Goal: Browse casually: Explore the website without a specific task or goal

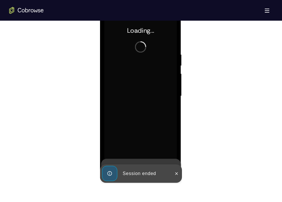
scroll to position [314, 0]
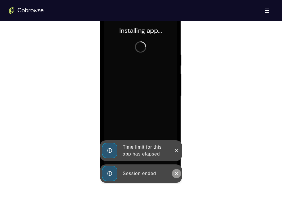
click at [174, 171] on button at bounding box center [176, 173] width 9 height 9
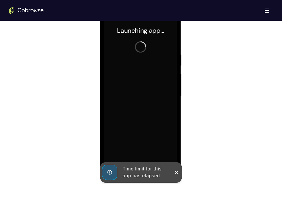
click at [174, 171] on button at bounding box center [176, 172] width 9 height 9
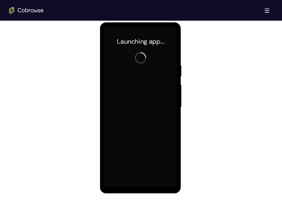
scroll to position [303, 0]
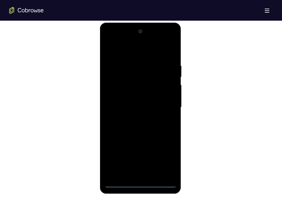
click at [140, 183] on div at bounding box center [140, 107] width 72 height 161
click at [165, 162] on div at bounding box center [140, 107] width 72 height 161
click at [124, 51] on div at bounding box center [140, 107] width 72 height 161
click at [166, 103] on div at bounding box center [140, 107] width 72 height 161
click at [136, 119] on div at bounding box center [140, 107] width 72 height 161
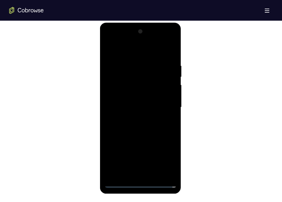
click at [139, 104] on div at bounding box center [140, 107] width 72 height 161
click at [137, 95] on div at bounding box center [140, 107] width 72 height 161
click at [141, 106] on div at bounding box center [140, 107] width 72 height 161
click at [135, 127] on div at bounding box center [140, 107] width 72 height 161
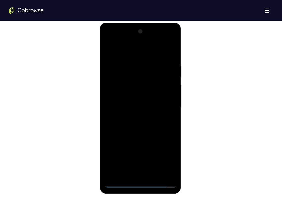
click at [172, 55] on div at bounding box center [140, 107] width 72 height 161
click at [139, 188] on div at bounding box center [140, 108] width 81 height 171
click at [153, 175] on div at bounding box center [140, 107] width 72 height 161
click at [143, 139] on div at bounding box center [140, 107] width 72 height 161
click at [173, 76] on div at bounding box center [140, 107] width 72 height 161
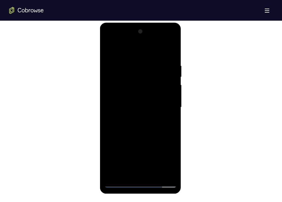
click at [173, 76] on div at bounding box center [140, 107] width 72 height 161
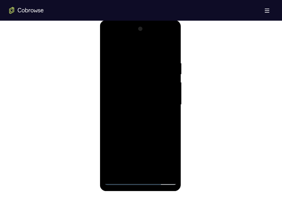
scroll to position [304, 0]
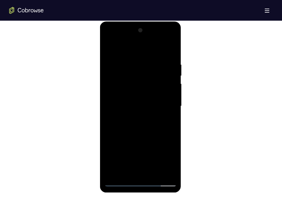
click at [111, 49] on div at bounding box center [140, 106] width 72 height 161
click at [135, 59] on div at bounding box center [140, 105] width 72 height 161
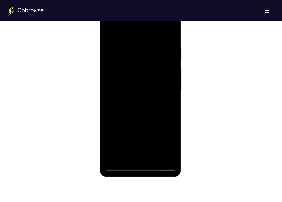
scroll to position [321, 0]
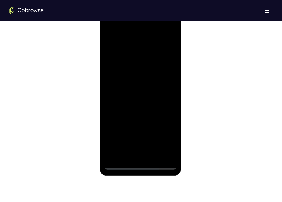
click at [164, 153] on div at bounding box center [140, 89] width 72 height 161
click at [173, 105] on div at bounding box center [140, 89] width 72 height 161
click at [147, 63] on div at bounding box center [140, 89] width 72 height 161
click at [170, 87] on div at bounding box center [140, 89] width 72 height 161
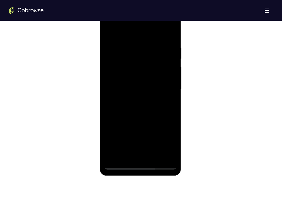
click at [170, 87] on div at bounding box center [140, 89] width 72 height 161
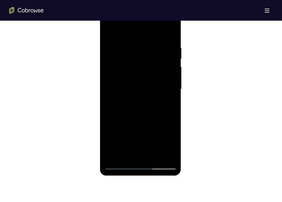
click at [170, 87] on div at bounding box center [140, 89] width 72 height 161
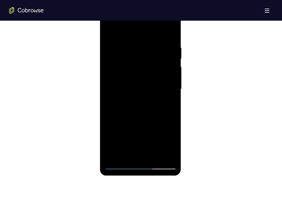
click at [170, 87] on div at bounding box center [140, 89] width 72 height 161
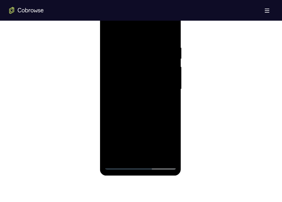
click at [170, 87] on div at bounding box center [140, 89] width 72 height 161
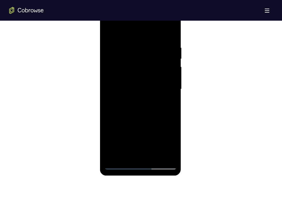
click at [170, 87] on div at bounding box center [140, 89] width 72 height 161
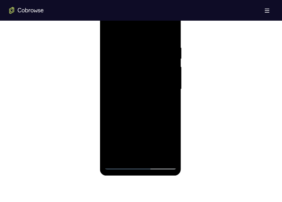
click at [170, 87] on div at bounding box center [140, 89] width 72 height 161
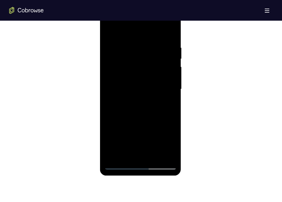
click at [170, 87] on div at bounding box center [140, 89] width 72 height 161
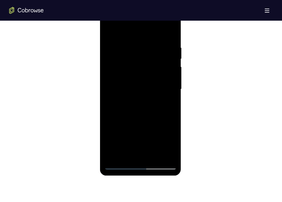
click at [170, 36] on div at bounding box center [140, 89] width 72 height 161
click at [155, 157] on div at bounding box center [140, 89] width 72 height 161
click at [147, 87] on div at bounding box center [140, 89] width 72 height 161
drag, startPoint x: 155, startPoint y: 70, endPoint x: 164, endPoint y: 146, distance: 76.0
click at [164, 146] on div at bounding box center [140, 89] width 72 height 161
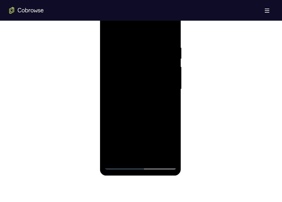
drag, startPoint x: 165, startPoint y: 82, endPoint x: 168, endPoint y: 140, distance: 57.8
click at [168, 140] on div at bounding box center [140, 89] width 72 height 161
drag, startPoint x: 162, startPoint y: 70, endPoint x: 163, endPoint y: 134, distance: 63.2
click at [163, 134] on div at bounding box center [140, 89] width 72 height 161
drag, startPoint x: 162, startPoint y: 80, endPoint x: 160, endPoint y: 68, distance: 12.2
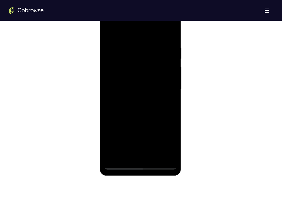
click at [160, 68] on div at bounding box center [140, 89] width 72 height 161
drag, startPoint x: 153, startPoint y: 95, endPoint x: 152, endPoint y: 55, distance: 39.1
click at [152, 55] on div at bounding box center [140, 89] width 72 height 161
drag, startPoint x: 150, startPoint y: 91, endPoint x: 147, endPoint y: 53, distance: 38.0
click at [147, 53] on div at bounding box center [140, 89] width 72 height 161
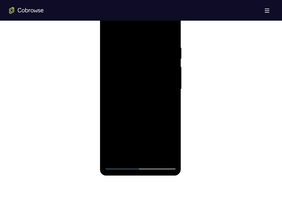
drag, startPoint x: 155, startPoint y: 89, endPoint x: 153, endPoint y: 56, distance: 33.1
click at [153, 56] on div at bounding box center [140, 89] width 72 height 161
drag, startPoint x: 158, startPoint y: 87, endPoint x: 156, endPoint y: 54, distance: 32.8
click at [156, 54] on div at bounding box center [140, 89] width 72 height 161
drag, startPoint x: 156, startPoint y: 83, endPoint x: 152, endPoint y: 41, distance: 42.4
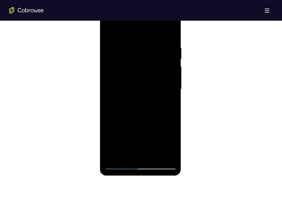
click at [152, 41] on div at bounding box center [140, 89] width 72 height 161
drag, startPoint x: 154, startPoint y: 86, endPoint x: 152, endPoint y: 47, distance: 38.5
click at [152, 47] on div at bounding box center [140, 89] width 72 height 161
drag, startPoint x: 149, startPoint y: 83, endPoint x: 149, endPoint y: 49, distance: 33.9
click at [149, 49] on div at bounding box center [140, 89] width 72 height 161
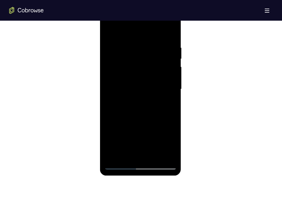
drag, startPoint x: 156, startPoint y: 87, endPoint x: 154, endPoint y: 61, distance: 25.3
click at [154, 61] on div at bounding box center [140, 89] width 72 height 161
click at [139, 74] on div at bounding box center [140, 89] width 72 height 161
click at [107, 32] on div at bounding box center [140, 89] width 72 height 161
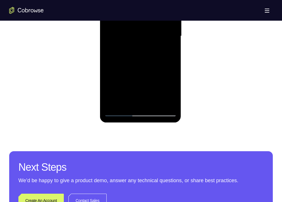
scroll to position [374, 0]
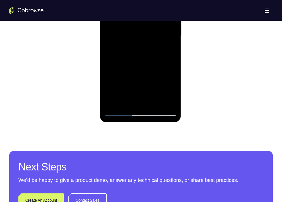
click at [155, 102] on div at bounding box center [140, 35] width 72 height 161
click at [150, 33] on div at bounding box center [140, 35] width 72 height 161
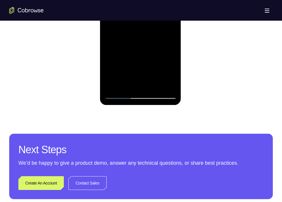
scroll to position [386, 0]
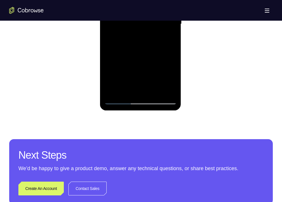
drag, startPoint x: 155, startPoint y: 34, endPoint x: 162, endPoint y: 92, distance: 59.0
click at [162, 92] on div at bounding box center [140, 24] width 72 height 161
drag, startPoint x: 167, startPoint y: 48, endPoint x: 174, endPoint y: 1, distance: 47.4
click at [174, 1] on div at bounding box center [140, 24] width 72 height 161
click at [136, 55] on div at bounding box center [140, 24] width 72 height 161
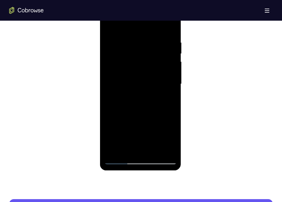
scroll to position [326, 0]
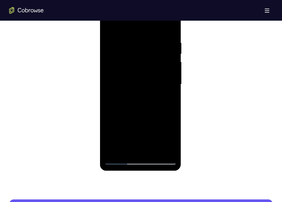
click at [109, 24] on div at bounding box center [140, 84] width 72 height 161
click at [155, 150] on div at bounding box center [140, 84] width 72 height 161
click at [141, 81] on div at bounding box center [140, 84] width 72 height 161
drag, startPoint x: 164, startPoint y: 54, endPoint x: 172, endPoint y: 10, distance: 45.3
click at [172, 10] on div at bounding box center [140, 84] width 72 height 161
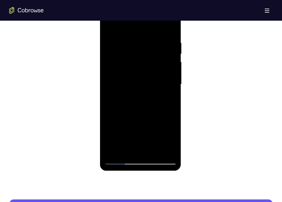
click at [155, 62] on div at bounding box center [140, 84] width 72 height 161
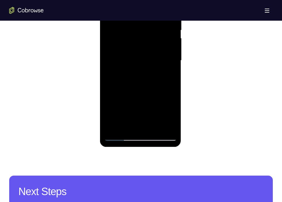
scroll to position [329, 0]
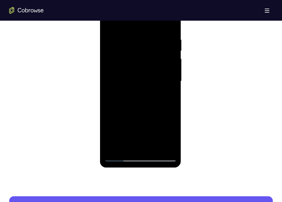
click at [159, 42] on div at bounding box center [140, 81] width 72 height 161
click at [156, 34] on div at bounding box center [140, 81] width 72 height 161
click at [124, 147] on div at bounding box center [140, 81] width 72 height 161
click at [157, 114] on div at bounding box center [140, 81] width 72 height 161
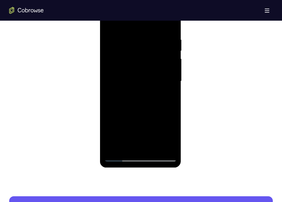
click at [157, 114] on div at bounding box center [140, 81] width 72 height 161
click at [168, 92] on div at bounding box center [140, 81] width 72 height 161
click at [155, 60] on div at bounding box center [140, 81] width 72 height 161
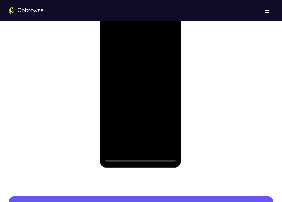
click at [155, 50] on div at bounding box center [140, 81] width 72 height 161
click at [126, 149] on div at bounding box center [140, 81] width 72 height 161
click at [140, 134] on div at bounding box center [140, 81] width 72 height 161
drag, startPoint x: 135, startPoint y: 138, endPoint x: 135, endPoint y: 71, distance: 67.0
click at [135, 71] on div at bounding box center [140, 81] width 72 height 161
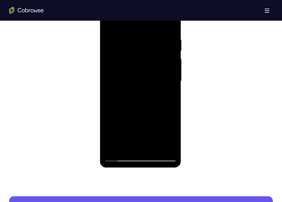
drag, startPoint x: 144, startPoint y: 136, endPoint x: 144, endPoint y: 70, distance: 66.1
click at [144, 70] on div at bounding box center [140, 81] width 72 height 161
click at [107, 127] on div at bounding box center [140, 81] width 72 height 161
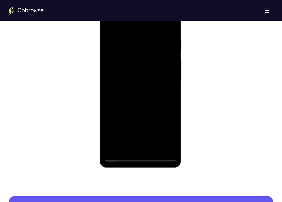
click at [170, 91] on div at bounding box center [140, 81] width 72 height 161
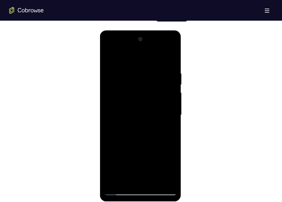
scroll to position [292, 0]
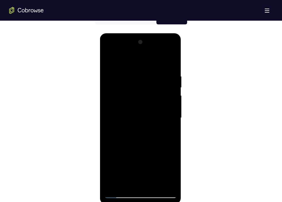
click at [110, 59] on div at bounding box center [140, 118] width 72 height 161
click at [109, 59] on div at bounding box center [140, 118] width 72 height 161
click at [143, 183] on div at bounding box center [140, 118] width 72 height 161
drag, startPoint x: 157, startPoint y: 155, endPoint x: 161, endPoint y: 43, distance: 111.3
click at [161, 43] on div at bounding box center [140, 118] width 72 height 161
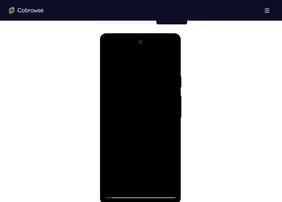
drag, startPoint x: 153, startPoint y: 156, endPoint x: 149, endPoint y: 50, distance: 106.1
click at [149, 50] on div at bounding box center [140, 118] width 72 height 161
drag, startPoint x: 153, startPoint y: 156, endPoint x: 147, endPoint y: 58, distance: 98.8
click at [147, 58] on div at bounding box center [140, 118] width 72 height 161
drag, startPoint x: 153, startPoint y: 144, endPoint x: 149, endPoint y: 41, distance: 103.0
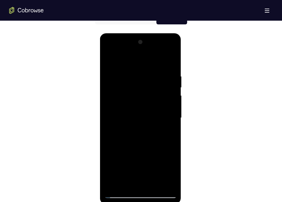
click at [149, 41] on div at bounding box center [140, 118] width 72 height 161
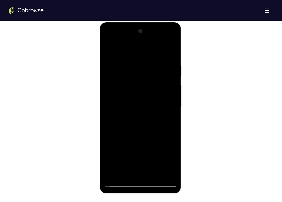
scroll to position [304, 0]
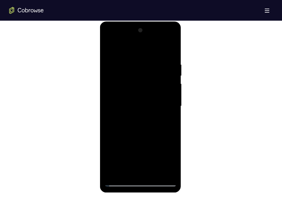
drag, startPoint x: 156, startPoint y: 142, endPoint x: 159, endPoint y: 33, distance: 109.3
click at [159, 33] on div at bounding box center [140, 106] width 72 height 161
drag, startPoint x: 156, startPoint y: 152, endPoint x: 163, endPoint y: 32, distance: 119.5
click at [163, 32] on div at bounding box center [140, 106] width 72 height 161
drag, startPoint x: 159, startPoint y: 145, endPoint x: 155, endPoint y: 43, distance: 102.1
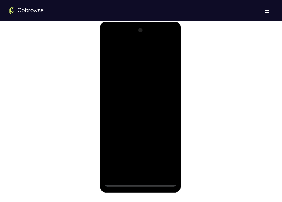
click at [155, 43] on div at bounding box center [140, 106] width 72 height 161
drag, startPoint x: 160, startPoint y: 153, endPoint x: 164, endPoint y: 61, distance: 91.8
click at [164, 61] on div at bounding box center [140, 106] width 72 height 161
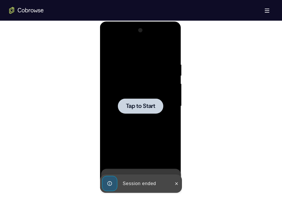
click at [145, 107] on span "Tap to Start" at bounding box center [140, 106] width 29 height 6
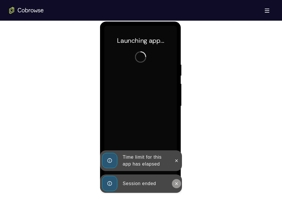
click at [180, 184] on button at bounding box center [176, 183] width 9 height 9
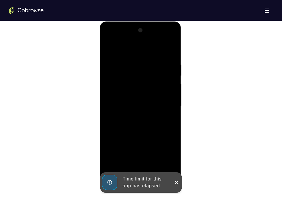
click at [178, 177] on div at bounding box center [176, 182] width 9 height 21
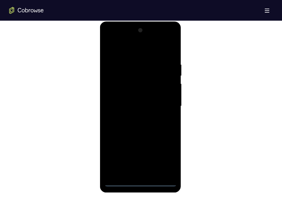
click at [142, 184] on div at bounding box center [140, 106] width 72 height 161
click at [164, 159] on div at bounding box center [140, 106] width 72 height 161
click at [123, 50] on div at bounding box center [140, 106] width 72 height 161
click at [163, 103] on div at bounding box center [140, 106] width 72 height 161
click at [133, 118] on div at bounding box center [140, 106] width 72 height 161
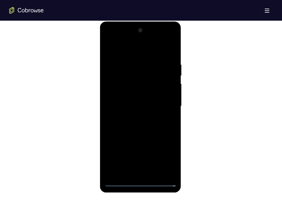
click at [138, 102] on div at bounding box center [140, 106] width 72 height 161
click at [137, 95] on div at bounding box center [140, 106] width 72 height 161
click at [135, 106] on div at bounding box center [140, 106] width 72 height 161
click at [135, 125] on div at bounding box center [140, 106] width 72 height 161
click at [146, 121] on div at bounding box center [140, 106] width 72 height 161
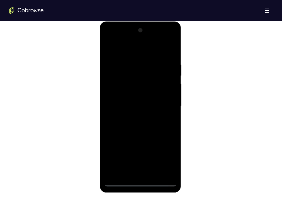
click at [174, 57] on div at bounding box center [140, 106] width 72 height 161
click at [143, 170] on div at bounding box center [140, 106] width 72 height 161
click at [173, 146] on div at bounding box center [140, 106] width 72 height 161
click at [118, 76] on div at bounding box center [140, 106] width 72 height 161
click at [120, 162] on div at bounding box center [140, 106] width 72 height 161
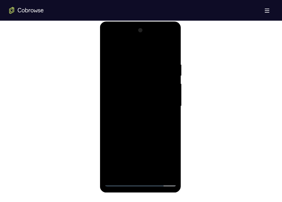
click at [126, 173] on div at bounding box center [140, 106] width 72 height 161
click at [143, 149] on div at bounding box center [140, 106] width 72 height 161
click at [145, 107] on div at bounding box center [140, 106] width 72 height 161
drag, startPoint x: 145, startPoint y: 142, endPoint x: 149, endPoint y: 57, distance: 84.9
click at [149, 57] on div at bounding box center [140, 106] width 72 height 161
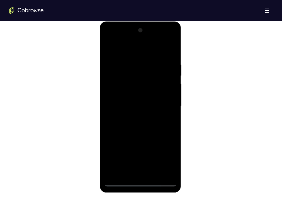
drag, startPoint x: 157, startPoint y: 144, endPoint x: 159, endPoint y: 56, distance: 88.0
click at [159, 56] on div at bounding box center [140, 106] width 72 height 161
drag, startPoint x: 158, startPoint y: 150, endPoint x: 152, endPoint y: 54, distance: 96.5
click at [152, 54] on div at bounding box center [140, 106] width 72 height 161
drag, startPoint x: 159, startPoint y: 145, endPoint x: 153, endPoint y: 46, distance: 99.0
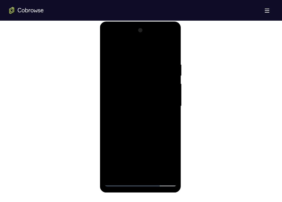
click at [153, 46] on div at bounding box center [140, 106] width 72 height 161
drag, startPoint x: 158, startPoint y: 149, endPoint x: 157, endPoint y: 136, distance: 12.4
click at [157, 136] on div at bounding box center [140, 106] width 72 height 161
drag, startPoint x: 157, startPoint y: 147, endPoint x: 147, endPoint y: 51, distance: 96.6
click at [147, 51] on div at bounding box center [140, 106] width 72 height 161
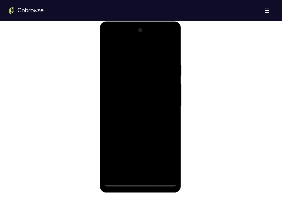
drag, startPoint x: 161, startPoint y: 149, endPoint x: 165, endPoint y: 49, distance: 100.4
click at [165, 49] on div at bounding box center [140, 106] width 72 height 161
drag, startPoint x: 152, startPoint y: 149, endPoint x: 155, endPoint y: 44, distance: 104.9
click at [155, 44] on div at bounding box center [140, 106] width 72 height 161
drag, startPoint x: 156, startPoint y: 142, endPoint x: 162, endPoint y: 30, distance: 112.3
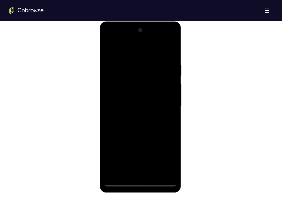
click at [162, 30] on div at bounding box center [140, 106] width 72 height 161
drag, startPoint x: 159, startPoint y: 151, endPoint x: 163, endPoint y: 51, distance: 99.8
click at [163, 51] on div at bounding box center [140, 106] width 72 height 161
click at [171, 145] on div at bounding box center [140, 106] width 72 height 161
click at [117, 76] on div at bounding box center [140, 106] width 72 height 161
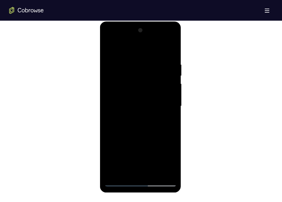
click at [139, 170] on div at bounding box center [140, 106] width 72 height 161
drag, startPoint x: 149, startPoint y: 151, endPoint x: 155, endPoint y: 43, distance: 108.2
click at [155, 43] on div at bounding box center [140, 106] width 72 height 161
drag, startPoint x: 158, startPoint y: 141, endPoint x: 161, endPoint y: 50, distance: 90.9
click at [161, 50] on div at bounding box center [140, 106] width 72 height 161
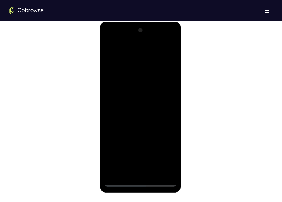
drag, startPoint x: 158, startPoint y: 153, endPoint x: 156, endPoint y: 43, distance: 110.4
click at [156, 43] on div at bounding box center [140, 106] width 72 height 161
drag, startPoint x: 161, startPoint y: 143, endPoint x: 152, endPoint y: 36, distance: 107.5
click at [152, 36] on div at bounding box center [140, 106] width 72 height 161
drag, startPoint x: 152, startPoint y: 146, endPoint x: 156, endPoint y: 46, distance: 100.7
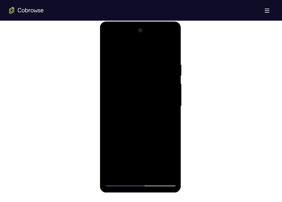
click at [156, 46] on div at bounding box center [140, 106] width 72 height 161
drag, startPoint x: 153, startPoint y: 145, endPoint x: 147, endPoint y: 36, distance: 109.4
click at [147, 36] on div at bounding box center [140, 106] width 72 height 161
drag, startPoint x: 154, startPoint y: 150, endPoint x: 154, endPoint y: 33, distance: 117.3
click at [154, 33] on div at bounding box center [140, 106] width 72 height 161
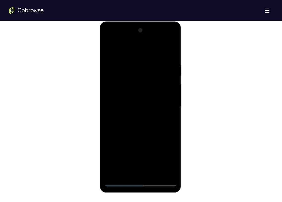
drag, startPoint x: 161, startPoint y: 154, endPoint x: 154, endPoint y: 46, distance: 107.7
click at [154, 46] on div at bounding box center [140, 106] width 72 height 161
drag, startPoint x: 154, startPoint y: 144, endPoint x: 153, endPoint y: 36, distance: 107.8
click at [153, 36] on div at bounding box center [140, 106] width 72 height 161
drag, startPoint x: 160, startPoint y: 143, endPoint x: 159, endPoint y: 29, distance: 113.8
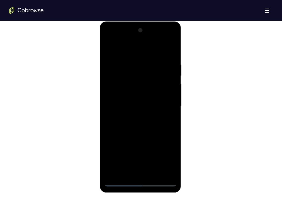
click at [159, 29] on div at bounding box center [140, 106] width 72 height 161
drag, startPoint x: 155, startPoint y: 154, endPoint x: 156, endPoint y: 40, distance: 113.5
click at [156, 40] on div at bounding box center [140, 106] width 72 height 161
drag, startPoint x: 156, startPoint y: 148, endPoint x: 146, endPoint y: 32, distance: 116.0
click at [146, 32] on div at bounding box center [140, 106] width 72 height 161
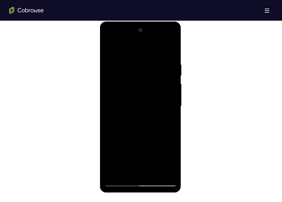
drag, startPoint x: 157, startPoint y: 145, endPoint x: 151, endPoint y: 32, distance: 112.2
click at [151, 32] on div at bounding box center [140, 106] width 72 height 161
drag, startPoint x: 154, startPoint y: 146, endPoint x: 139, endPoint y: 31, distance: 116.3
click at [139, 31] on div at bounding box center [140, 106] width 72 height 161
drag, startPoint x: 155, startPoint y: 143, endPoint x: 155, endPoint y: 26, distance: 116.1
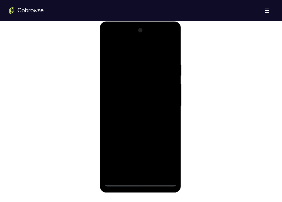
click at [155, 26] on div at bounding box center [140, 106] width 72 height 161
drag, startPoint x: 155, startPoint y: 150, endPoint x: 156, endPoint y: 48, distance: 102.6
click at [156, 48] on div at bounding box center [140, 106] width 72 height 161
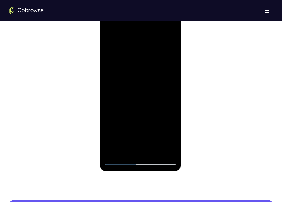
scroll to position [327, 0]
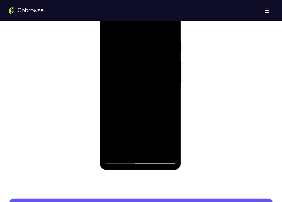
drag, startPoint x: 157, startPoint y: 123, endPoint x: 150, endPoint y: 9, distance: 114.3
click at [150, 9] on div at bounding box center [140, 83] width 72 height 161
drag, startPoint x: 156, startPoint y: 123, endPoint x: 154, endPoint y: 12, distance: 111.0
click at [154, 12] on div at bounding box center [140, 83] width 72 height 161
drag, startPoint x: 155, startPoint y: 126, endPoint x: 153, endPoint y: 12, distance: 113.5
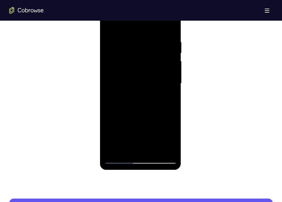
click at [153, 12] on div at bounding box center [140, 83] width 72 height 161
drag, startPoint x: 157, startPoint y: 117, endPoint x: 157, endPoint y: 25, distance: 92.5
click at [157, 25] on div at bounding box center [140, 83] width 72 height 161
drag, startPoint x: 153, startPoint y: 127, endPoint x: 148, endPoint y: 24, distance: 103.6
click at [148, 24] on div at bounding box center [140, 83] width 72 height 161
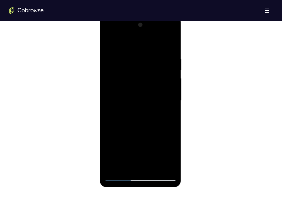
scroll to position [309, 0]
drag, startPoint x: 153, startPoint y: 139, endPoint x: 148, endPoint y: 31, distance: 108.2
click at [148, 31] on div at bounding box center [140, 101] width 72 height 161
drag, startPoint x: 152, startPoint y: 134, endPoint x: 150, endPoint y: 23, distance: 110.4
click at [150, 23] on div at bounding box center [140, 101] width 72 height 161
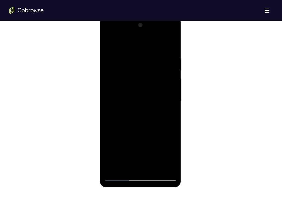
drag, startPoint x: 157, startPoint y: 145, endPoint x: 155, endPoint y: 19, distance: 126.5
click at [155, 19] on div at bounding box center [140, 101] width 81 height 171
click at [156, 166] on div at bounding box center [140, 101] width 72 height 161
click at [148, 132] on div at bounding box center [140, 101] width 72 height 161
click at [144, 84] on div at bounding box center [140, 101] width 72 height 161
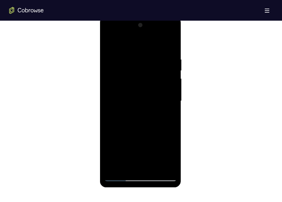
drag, startPoint x: 130, startPoint y: 72, endPoint x: 137, endPoint y: 166, distance: 93.9
click at [137, 166] on div at bounding box center [140, 101] width 72 height 161
drag, startPoint x: 128, startPoint y: 65, endPoint x: 108, endPoint y: -22, distance: 89.3
click at [108, 16] on html "Online web based iOS Simulators and Android Emulators. Run iPhone, iPad, Mobile…" at bounding box center [141, 102] width 82 height 172
click at [108, 42] on div at bounding box center [140, 101] width 72 height 161
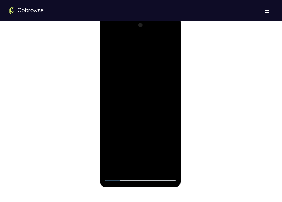
click at [154, 97] on div at bounding box center [140, 101] width 72 height 161
click at [107, 43] on div at bounding box center [140, 101] width 72 height 161
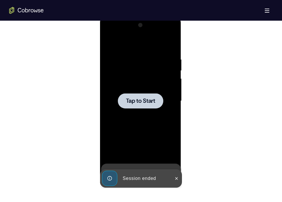
click at [149, 99] on span "Tap to Start" at bounding box center [140, 101] width 29 height 6
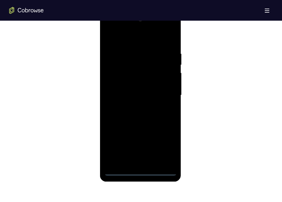
scroll to position [320, 0]
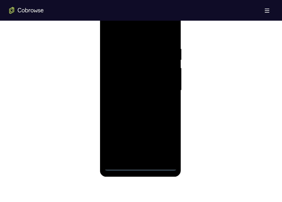
click at [139, 165] on div at bounding box center [140, 90] width 72 height 161
click at [140, 167] on div at bounding box center [140, 90] width 72 height 161
click at [165, 144] on div at bounding box center [140, 90] width 72 height 161
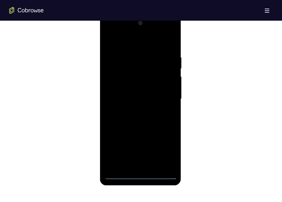
scroll to position [312, 0]
click at [126, 40] on div at bounding box center [140, 98] width 72 height 161
click at [160, 97] on div at bounding box center [140, 98] width 72 height 161
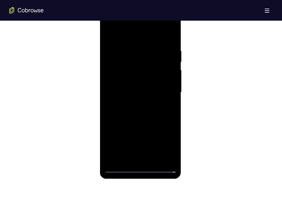
click at [134, 104] on div at bounding box center [140, 92] width 72 height 161
click at [137, 120] on div at bounding box center [140, 92] width 72 height 161
click at [133, 66] on div at bounding box center [140, 92] width 72 height 161
click at [126, 67] on div at bounding box center [140, 92] width 72 height 161
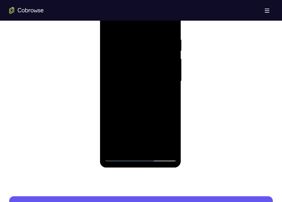
scroll to position [322, 0]
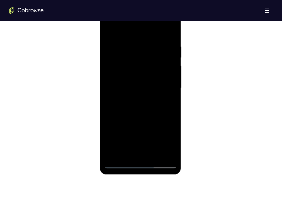
click at [171, 39] on div at bounding box center [140, 88] width 72 height 161
click at [173, 114] on div at bounding box center [140, 88] width 72 height 161
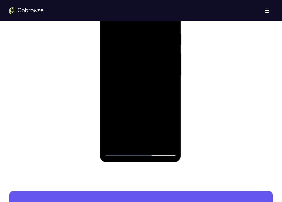
scroll to position [335, 0]
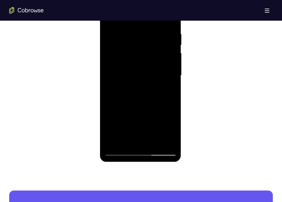
click at [172, 102] on div at bounding box center [140, 75] width 72 height 161
click at [172, 101] on div at bounding box center [140, 75] width 72 height 161
click at [173, 99] on div at bounding box center [140, 75] width 72 height 161
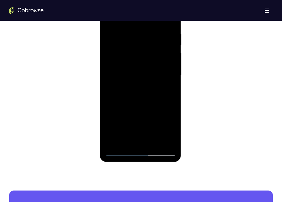
drag, startPoint x: 141, startPoint y: 95, endPoint x: 144, endPoint y: 82, distance: 12.4
click at [144, 82] on div at bounding box center [140, 75] width 72 height 161
click at [174, 135] on div at bounding box center [140, 75] width 72 height 161
click at [173, 91] on div at bounding box center [140, 75] width 72 height 161
drag, startPoint x: 152, startPoint y: 80, endPoint x: 152, endPoint y: 130, distance: 49.1
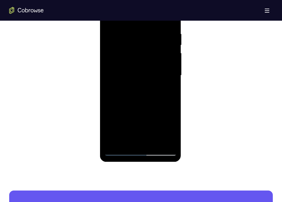
click at [152, 130] on div at bounding box center [140, 75] width 72 height 161
click at [132, 32] on div at bounding box center [140, 75] width 72 height 161
drag, startPoint x: 136, startPoint y: 68, endPoint x: 135, endPoint y: 87, distance: 19.6
click at [135, 87] on div at bounding box center [140, 75] width 72 height 161
click at [140, 110] on div at bounding box center [140, 75] width 72 height 161
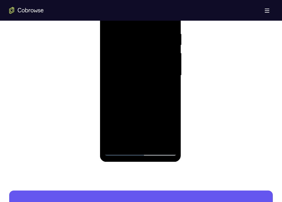
click at [139, 102] on div at bounding box center [140, 75] width 72 height 161
click at [114, 32] on div at bounding box center [140, 75] width 72 height 161
drag, startPoint x: 146, startPoint y: 117, endPoint x: 150, endPoint y: 93, distance: 24.0
click at [150, 93] on div at bounding box center [140, 75] width 72 height 161
click at [148, 103] on div at bounding box center [140, 75] width 72 height 161
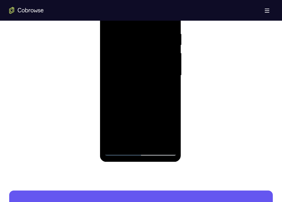
drag, startPoint x: 155, startPoint y: 61, endPoint x: 149, endPoint y: 122, distance: 61.5
click at [149, 122] on div at bounding box center [140, 75] width 72 height 161
click at [136, 36] on div at bounding box center [140, 75] width 72 height 161
drag, startPoint x: 154, startPoint y: 104, endPoint x: 150, endPoint y: 157, distance: 53.3
click at [150, 157] on div at bounding box center [140, 76] width 81 height 171
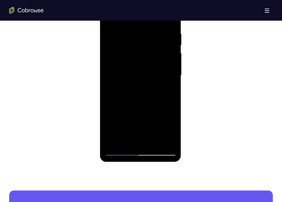
drag, startPoint x: 83, startPoint y: 59, endPoint x: 84, endPoint y: 96, distance: 36.8
click at [0, 0] on div at bounding box center [0, 0] width 0 height 0
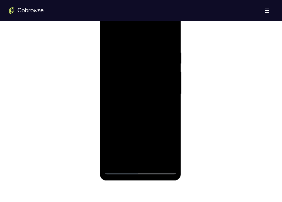
scroll to position [316, 0]
click at [109, 37] on div at bounding box center [140, 94] width 72 height 161
click at [170, 160] on div at bounding box center [140, 94] width 72 height 161
click at [113, 164] on div at bounding box center [140, 94] width 72 height 161
click at [150, 53] on div at bounding box center [140, 94] width 72 height 161
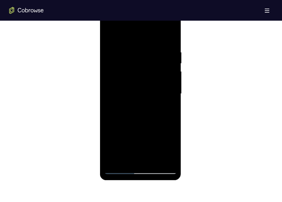
click at [166, 88] on div at bounding box center [140, 94] width 72 height 161
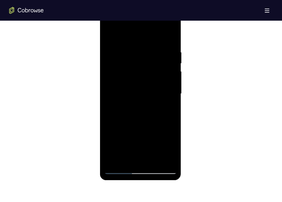
click at [166, 88] on div at bounding box center [140, 94] width 72 height 161
click at [164, 83] on div at bounding box center [140, 94] width 72 height 161
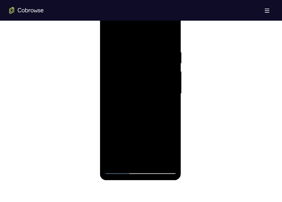
click at [120, 39] on div at bounding box center [140, 94] width 72 height 161
drag, startPoint x: 130, startPoint y: 96, endPoint x: 139, endPoint y: 44, distance: 52.5
click at [139, 44] on div at bounding box center [140, 94] width 72 height 161
click at [123, 97] on div at bounding box center [140, 94] width 72 height 161
click at [172, 74] on div at bounding box center [140, 94] width 72 height 161
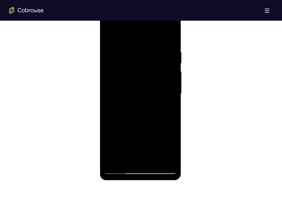
click at [172, 74] on div at bounding box center [140, 94] width 72 height 161
drag, startPoint x: 135, startPoint y: 121, endPoint x: 145, endPoint y: 47, distance: 74.8
click at [145, 47] on div at bounding box center [140, 94] width 72 height 161
drag, startPoint x: 141, startPoint y: 124, endPoint x: 150, endPoint y: 57, distance: 67.8
click at [150, 57] on div at bounding box center [140, 94] width 72 height 161
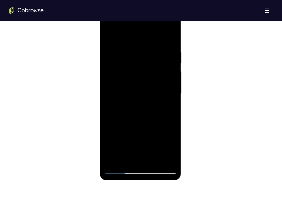
click at [109, 34] on div at bounding box center [140, 94] width 72 height 161
drag, startPoint x: 143, startPoint y: 116, endPoint x: 146, endPoint y: 77, distance: 39.7
click at [146, 77] on div at bounding box center [140, 94] width 72 height 161
click at [141, 77] on div at bounding box center [140, 94] width 72 height 161
click at [172, 73] on div at bounding box center [140, 94] width 72 height 161
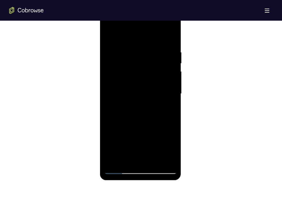
click at [171, 74] on div at bounding box center [140, 94] width 72 height 161
click at [171, 73] on div at bounding box center [140, 94] width 72 height 161
click at [108, 36] on div at bounding box center [140, 94] width 72 height 161
click at [167, 120] on div at bounding box center [140, 94] width 72 height 161
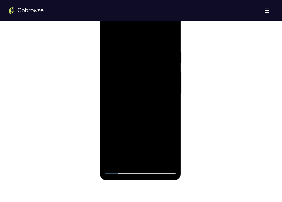
click at [174, 60] on div at bounding box center [140, 94] width 72 height 161
drag, startPoint x: 130, startPoint y: 81, endPoint x: 131, endPoint y: 119, distance: 37.9
click at [131, 119] on div at bounding box center [140, 94] width 72 height 161
click at [173, 86] on div at bounding box center [140, 94] width 72 height 161
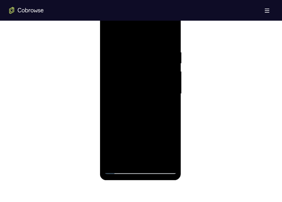
click at [173, 86] on div at bounding box center [140, 94] width 72 height 161
click at [110, 37] on div at bounding box center [140, 94] width 72 height 161
click at [106, 35] on div at bounding box center [140, 94] width 72 height 161
click at [171, 39] on div at bounding box center [140, 94] width 72 height 161
click at [153, 160] on div at bounding box center [140, 94] width 72 height 161
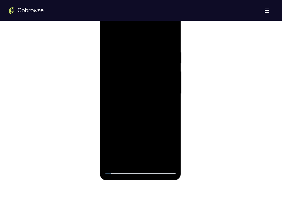
click at [142, 124] on div at bounding box center [140, 94] width 72 height 161
click at [119, 168] on div at bounding box center [140, 94] width 72 height 161
click at [174, 35] on div at bounding box center [140, 94] width 72 height 161
click at [110, 37] on div at bounding box center [140, 94] width 72 height 161
drag, startPoint x: 133, startPoint y: 102, endPoint x: 140, endPoint y: 41, distance: 60.8
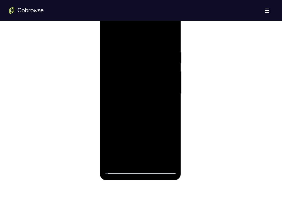
click at [140, 41] on div at bounding box center [140, 94] width 72 height 161
drag, startPoint x: 139, startPoint y: 98, endPoint x: 145, endPoint y: 32, distance: 66.9
click at [145, 32] on div at bounding box center [140, 94] width 72 height 161
drag, startPoint x: 143, startPoint y: 86, endPoint x: 148, endPoint y: 51, distance: 35.2
click at [148, 51] on div at bounding box center [140, 94] width 72 height 161
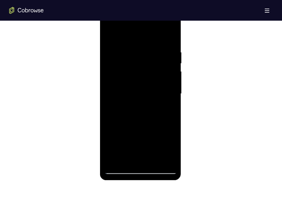
drag, startPoint x: 147, startPoint y: 105, endPoint x: 153, endPoint y: 28, distance: 77.0
click at [153, 28] on div at bounding box center [140, 94] width 72 height 161
drag, startPoint x: 148, startPoint y: 77, endPoint x: 149, endPoint y: 40, distance: 36.5
click at [149, 40] on div at bounding box center [140, 94] width 72 height 161
drag, startPoint x: 141, startPoint y: 69, endPoint x: 143, endPoint y: 37, distance: 32.9
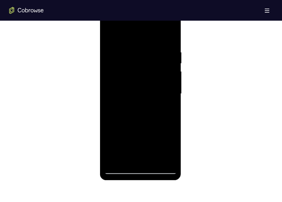
click at [143, 37] on div at bounding box center [140, 94] width 72 height 161
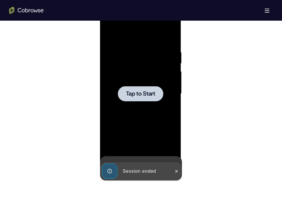
drag, startPoint x: 138, startPoint y: 94, endPoint x: 140, endPoint y: 103, distance: 9.4
click at [140, 9] on div "Tap to Start" at bounding box center [140, 9] width 81 height 0
click at [148, 95] on span "Tap to Start" at bounding box center [140, 94] width 29 height 6
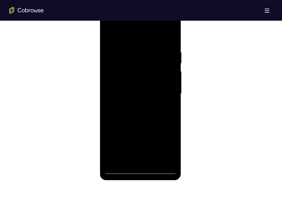
click at [144, 166] on div at bounding box center [140, 94] width 72 height 161
click at [141, 168] on div at bounding box center [140, 94] width 72 height 161
click at [139, 167] on div at bounding box center [140, 94] width 72 height 161
click at [139, 172] on div at bounding box center [140, 94] width 72 height 161
click at [165, 148] on div at bounding box center [140, 94] width 72 height 161
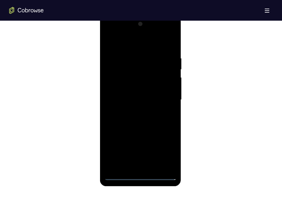
scroll to position [311, 0]
click at [137, 41] on div at bounding box center [140, 99] width 72 height 161
click at [166, 97] on div at bounding box center [140, 99] width 72 height 161
click at [133, 109] on div at bounding box center [140, 99] width 72 height 161
click at [139, 128] on div at bounding box center [140, 99] width 72 height 161
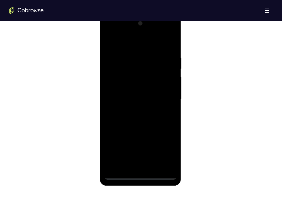
click at [141, 73] on div at bounding box center [140, 99] width 72 height 161
click at [118, 77] on div at bounding box center [140, 99] width 72 height 161
click at [138, 88] on div at bounding box center [140, 99] width 72 height 161
click at [170, 47] on div at bounding box center [140, 99] width 72 height 161
click at [171, 123] on div at bounding box center [140, 99] width 72 height 161
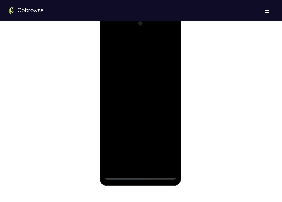
click at [166, 57] on div at bounding box center [140, 99] width 72 height 161
click at [171, 42] on div at bounding box center [140, 99] width 72 height 161
click at [132, 56] on div at bounding box center [140, 99] width 72 height 161
click at [170, 45] on div at bounding box center [140, 99] width 72 height 161
drag, startPoint x: 152, startPoint y: 56, endPoint x: 116, endPoint y: 55, distance: 36.5
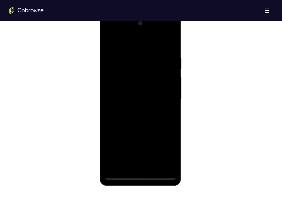
click at [116, 55] on div at bounding box center [140, 99] width 72 height 161
drag, startPoint x: 156, startPoint y: 56, endPoint x: 128, endPoint y: 57, distance: 28.5
click at [128, 57] on div at bounding box center [140, 99] width 72 height 161
drag, startPoint x: 154, startPoint y: 58, endPoint x: 128, endPoint y: 57, distance: 26.5
click at [128, 57] on div at bounding box center [140, 99] width 72 height 161
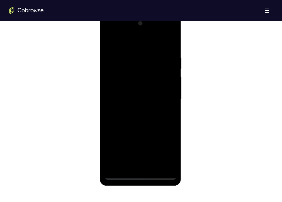
drag, startPoint x: 128, startPoint y: 107, endPoint x: 139, endPoint y: 45, distance: 62.9
click at [139, 45] on div at bounding box center [140, 99] width 72 height 161
drag, startPoint x: 145, startPoint y: 86, endPoint x: 144, endPoint y: 127, distance: 41.1
click at [144, 127] on div at bounding box center [140, 99] width 72 height 161
click at [174, 103] on div at bounding box center [140, 99] width 72 height 161
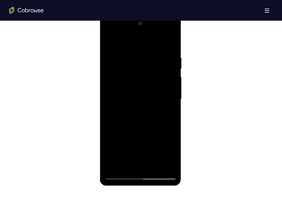
click at [174, 103] on div at bounding box center [140, 99] width 72 height 161
click at [107, 100] on div at bounding box center [140, 99] width 72 height 161
drag, startPoint x: 133, startPoint y: 100, endPoint x: 136, endPoint y: 43, distance: 56.7
click at [136, 43] on div at bounding box center [140, 99] width 72 height 161
drag, startPoint x: 128, startPoint y: 123, endPoint x: 142, endPoint y: 55, distance: 69.5
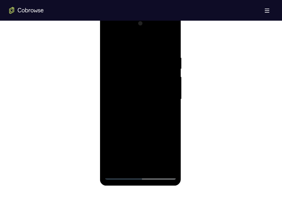
click at [142, 55] on div at bounding box center [140, 99] width 72 height 161
drag, startPoint x: 134, startPoint y: 99, endPoint x: 145, endPoint y: 35, distance: 64.7
click at [145, 35] on div at bounding box center [140, 99] width 72 height 161
drag, startPoint x: 141, startPoint y: 75, endPoint x: 145, endPoint y: 39, distance: 36.4
click at [145, 39] on div at bounding box center [140, 99] width 72 height 161
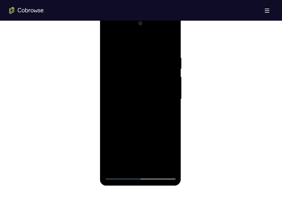
drag, startPoint x: 158, startPoint y: 101, endPoint x: 161, endPoint y: 64, distance: 37.5
click at [161, 64] on div at bounding box center [140, 99] width 72 height 161
drag, startPoint x: 152, startPoint y: 104, endPoint x: 166, endPoint y: 34, distance: 71.5
click at [166, 34] on div at bounding box center [140, 99] width 72 height 161
drag, startPoint x: 150, startPoint y: 95, endPoint x: 156, endPoint y: 59, distance: 36.4
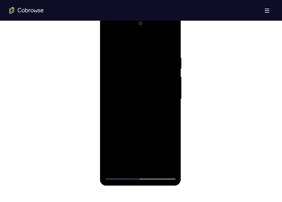
click at [156, 59] on div at bounding box center [140, 99] width 72 height 161
click at [126, 167] on div at bounding box center [140, 99] width 72 height 161
click at [162, 108] on div at bounding box center [140, 99] width 72 height 161
drag, startPoint x: 151, startPoint y: 91, endPoint x: 149, endPoint y: 147, distance: 55.5
click at [149, 147] on div at bounding box center [140, 99] width 72 height 161
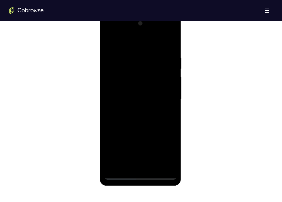
drag, startPoint x: 145, startPoint y: 87, endPoint x: 148, endPoint y: 135, distance: 47.3
click at [148, 135] on div at bounding box center [140, 99] width 72 height 161
click at [110, 40] on div at bounding box center [140, 99] width 72 height 161
drag, startPoint x: 135, startPoint y: 103, endPoint x: 137, endPoint y: 71, distance: 32.8
click at [137, 71] on div at bounding box center [140, 99] width 72 height 161
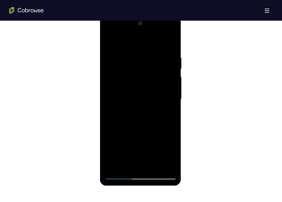
drag, startPoint x: 126, startPoint y: 130, endPoint x: 135, endPoint y: 81, distance: 49.8
click at [135, 81] on div at bounding box center [140, 99] width 72 height 161
drag, startPoint x: 129, startPoint y: 125, endPoint x: 139, endPoint y: 73, distance: 53.0
click at [139, 73] on div at bounding box center [140, 99] width 72 height 161
click at [118, 85] on div at bounding box center [140, 99] width 72 height 161
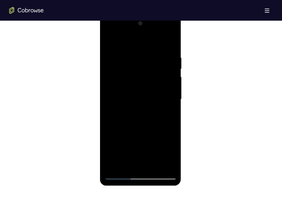
drag, startPoint x: 140, startPoint y: 85, endPoint x: 137, endPoint y: 165, distance: 79.4
click at [137, 165] on div at bounding box center [140, 99] width 72 height 161
drag, startPoint x: 137, startPoint y: 98, endPoint x: 132, endPoint y: 186, distance: 87.5
click at [132, 186] on div at bounding box center [140, 100] width 81 height 171
drag, startPoint x: 142, startPoint y: 87, endPoint x: 140, endPoint y: 138, distance: 51.5
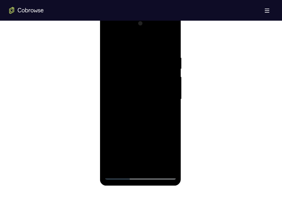
click at [140, 138] on div at bounding box center [140, 99] width 72 height 161
click at [109, 41] on div at bounding box center [140, 99] width 72 height 161
drag, startPoint x: 120, startPoint y: 102, endPoint x: 128, endPoint y: 58, distance: 45.0
click at [128, 58] on div at bounding box center [140, 99] width 72 height 161
drag, startPoint x: 133, startPoint y: 101, endPoint x: 137, endPoint y: 43, distance: 58.5
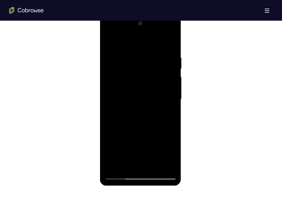
click at [137, 43] on div at bounding box center [140, 99] width 72 height 161
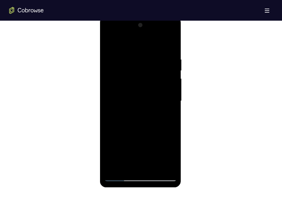
click at [109, 41] on div at bounding box center [140, 101] width 72 height 161
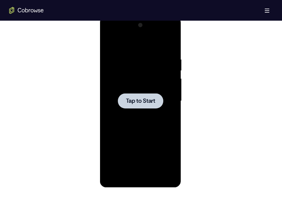
click at [146, 100] on span "Tap to Start" at bounding box center [140, 101] width 29 height 6
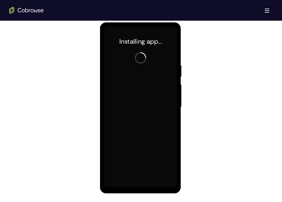
scroll to position [303, 0]
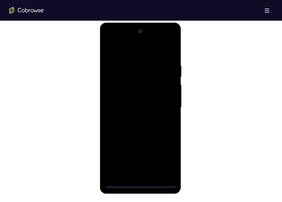
click at [141, 186] on div at bounding box center [140, 107] width 72 height 161
click at [164, 157] on div at bounding box center [140, 107] width 72 height 161
click at [128, 51] on div at bounding box center [140, 107] width 72 height 161
click at [118, 89] on div at bounding box center [140, 107] width 72 height 161
click at [139, 107] on div at bounding box center [140, 107] width 72 height 161
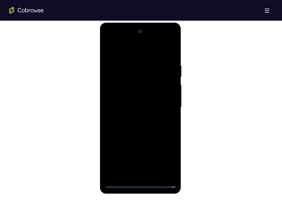
click at [137, 100] on div at bounding box center [140, 107] width 72 height 161
click at [166, 104] on div at bounding box center [140, 107] width 72 height 161
click at [157, 113] on div at bounding box center [140, 107] width 72 height 161
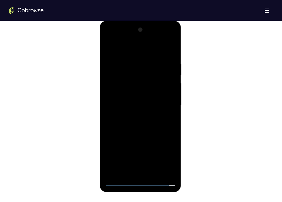
click at [151, 121] on div at bounding box center [140, 105] width 72 height 161
click at [121, 102] on div at bounding box center [140, 105] width 72 height 161
click at [126, 112] on div at bounding box center [140, 105] width 72 height 161
click at [140, 135] on div at bounding box center [140, 105] width 72 height 161
click at [141, 172] on div at bounding box center [140, 105] width 72 height 161
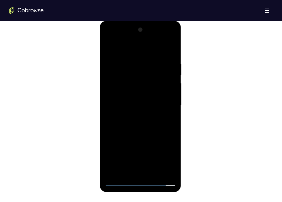
scroll to position [309, 0]
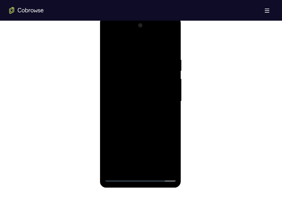
click at [158, 55] on div at bounding box center [140, 101] width 72 height 161
click at [144, 88] on div at bounding box center [140, 101] width 72 height 161
click at [114, 75] on div at bounding box center [140, 101] width 72 height 161
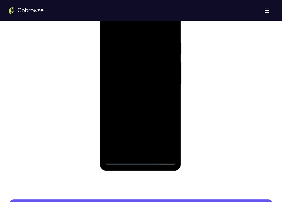
scroll to position [326, 0]
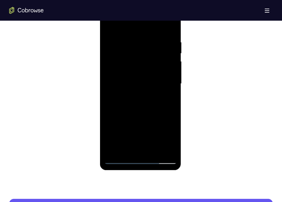
click at [171, 151] on div at bounding box center [140, 83] width 72 height 161
click at [117, 160] on div at bounding box center [140, 83] width 72 height 161
drag, startPoint x: 138, startPoint y: 120, endPoint x: 140, endPoint y: 73, distance: 47.5
click at [140, 73] on div at bounding box center [140, 83] width 72 height 161
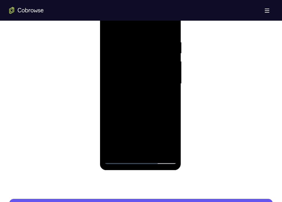
click at [140, 95] on div at bounding box center [140, 83] width 72 height 161
click at [91, 27] on div at bounding box center [141, 83] width 264 height 177
click at [113, 28] on div at bounding box center [140, 83] width 72 height 161
click at [109, 28] on div at bounding box center [140, 83] width 72 height 161
drag, startPoint x: 146, startPoint y: 111, endPoint x: 143, endPoint y: -10, distance: 121.0
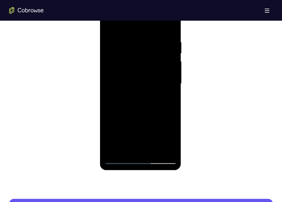
click at [143, 0] on html "Online web based iOS Simulators and Android Emulators. Run iPhone, iPad, Mobile…" at bounding box center [141, 85] width 82 height 172
drag, startPoint x: 150, startPoint y: 111, endPoint x: 147, endPoint y: 10, distance: 100.9
click at [147, 10] on div at bounding box center [140, 83] width 72 height 161
drag, startPoint x: 157, startPoint y: 125, endPoint x: 159, endPoint y: 83, distance: 42.3
click at [159, 83] on div at bounding box center [140, 83] width 72 height 161
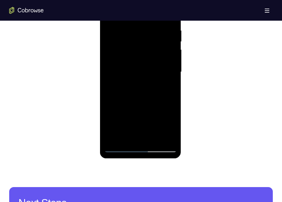
scroll to position [339, 0]
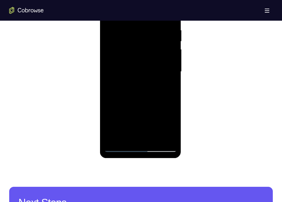
drag, startPoint x: 168, startPoint y: 106, endPoint x: 160, endPoint y: 4, distance: 102.4
click at [160, 4] on div at bounding box center [140, 71] width 72 height 161
drag, startPoint x: 165, startPoint y: 118, endPoint x: 153, endPoint y: 18, distance: 100.7
click at [153, 18] on div at bounding box center [140, 71] width 72 height 161
drag, startPoint x: 160, startPoint y: 63, endPoint x: 167, endPoint y: 154, distance: 91.7
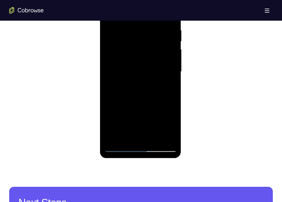
click at [167, 154] on div at bounding box center [140, 72] width 81 height 171
click at [163, 82] on div at bounding box center [140, 71] width 72 height 161
drag, startPoint x: 159, startPoint y: 124, endPoint x: 160, endPoint y: 96, distance: 27.6
click at [160, 96] on div at bounding box center [140, 71] width 72 height 161
drag, startPoint x: 150, startPoint y: 120, endPoint x: 150, endPoint y: 29, distance: 90.5
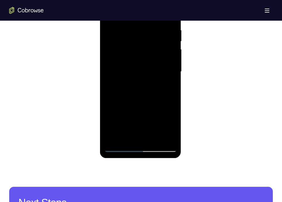
click at [150, 29] on div at bounding box center [140, 71] width 72 height 161
drag, startPoint x: 152, startPoint y: 126, endPoint x: 147, endPoint y: 22, distance: 104.2
click at [147, 22] on div at bounding box center [140, 71] width 72 height 161
drag, startPoint x: 147, startPoint y: 75, endPoint x: 151, endPoint y: 106, distance: 31.0
click at [151, 106] on div at bounding box center [140, 71] width 72 height 161
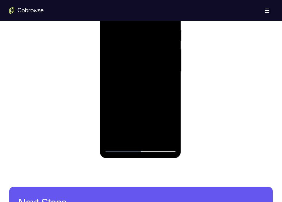
click at [126, 83] on div at bounding box center [140, 71] width 72 height 161
drag, startPoint x: 155, startPoint y: 93, endPoint x: 152, endPoint y: 1, distance: 92.3
click at [152, 1] on div at bounding box center [140, 71] width 72 height 161
drag, startPoint x: 163, startPoint y: 99, endPoint x: 192, endPoint y: 148, distance: 56.4
click at [182, 148] on html "Online web based iOS Simulators and Android Emulators. Run iPhone, iPad, Mobile…" at bounding box center [141, 73] width 82 height 172
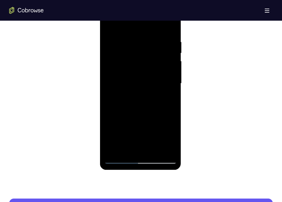
scroll to position [324, 0]
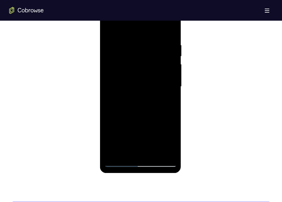
click at [109, 27] on div at bounding box center [140, 86] width 72 height 161
drag, startPoint x: 155, startPoint y: 115, endPoint x: 143, endPoint y: 17, distance: 99.1
click at [143, 17] on div at bounding box center [140, 86] width 72 height 161
drag, startPoint x: 157, startPoint y: 122, endPoint x: 146, endPoint y: 19, distance: 103.4
click at [146, 19] on div at bounding box center [140, 86] width 72 height 161
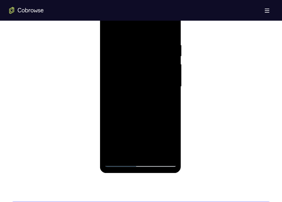
drag, startPoint x: 159, startPoint y: 103, endPoint x: 162, endPoint y: 117, distance: 14.1
click at [162, 117] on div at bounding box center [140, 86] width 72 height 161
drag, startPoint x: 159, startPoint y: 124, endPoint x: 151, endPoint y: 21, distance: 104.0
click at [151, 21] on div at bounding box center [140, 86] width 72 height 161
drag, startPoint x: 160, startPoint y: 126, endPoint x: 156, endPoint y: 19, distance: 107.0
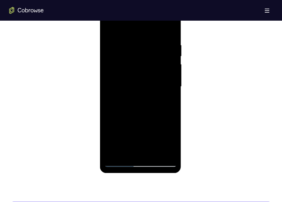
click at [156, 19] on div at bounding box center [140, 86] width 72 height 161
drag, startPoint x: 156, startPoint y: 109, endPoint x: 152, endPoint y: 10, distance: 98.4
click at [152, 10] on div at bounding box center [140, 86] width 72 height 161
drag, startPoint x: 156, startPoint y: 111, endPoint x: 145, endPoint y: 6, distance: 105.5
click at [145, 6] on div at bounding box center [140, 87] width 81 height 171
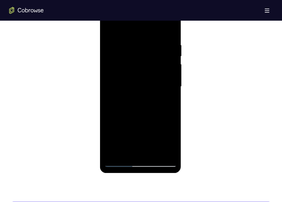
drag, startPoint x: 148, startPoint y: 113, endPoint x: 142, endPoint y: 7, distance: 106.0
click at [142, 7] on div at bounding box center [140, 86] width 72 height 161
drag, startPoint x: 152, startPoint y: 118, endPoint x: 151, endPoint y: 20, distance: 98.3
click at [151, 20] on div at bounding box center [140, 86] width 72 height 161
drag, startPoint x: 159, startPoint y: 122, endPoint x: 156, endPoint y: 54, distance: 68.2
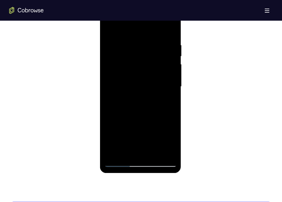
click at [156, 54] on div at bounding box center [140, 86] width 72 height 161
drag, startPoint x: 152, startPoint y: 118, endPoint x: 152, endPoint y: 40, distance: 77.9
click at [152, 40] on div at bounding box center [140, 86] width 72 height 161
drag, startPoint x: 153, startPoint y: 103, endPoint x: 148, endPoint y: 22, distance: 81.5
click at [148, 22] on div at bounding box center [140, 86] width 72 height 161
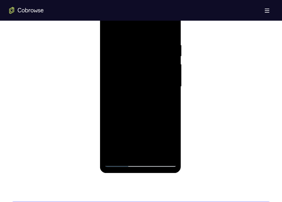
drag, startPoint x: 151, startPoint y: 116, endPoint x: 141, endPoint y: 14, distance: 103.1
click at [141, 14] on div at bounding box center [140, 86] width 72 height 161
drag, startPoint x: 147, startPoint y: 113, endPoint x: 144, endPoint y: 57, distance: 55.3
click at [144, 57] on div at bounding box center [140, 86] width 72 height 161
drag, startPoint x: 151, startPoint y: 124, endPoint x: 148, endPoint y: 44, distance: 79.7
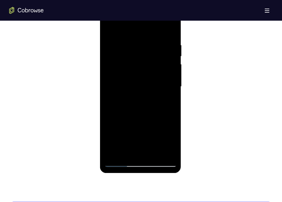
click at [148, 44] on div at bounding box center [140, 86] width 72 height 161
drag, startPoint x: 157, startPoint y: 113, endPoint x: 149, endPoint y: 32, distance: 81.4
click at [149, 32] on div at bounding box center [140, 86] width 72 height 161
drag, startPoint x: 148, startPoint y: 128, endPoint x: 137, endPoint y: 26, distance: 102.6
click at [137, 26] on div at bounding box center [140, 86] width 72 height 161
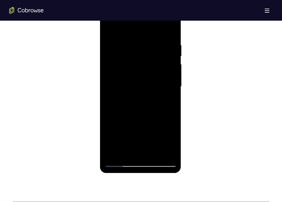
drag, startPoint x: 141, startPoint y: 108, endPoint x: 130, endPoint y: 9, distance: 99.7
click at [130, 9] on div at bounding box center [140, 86] width 72 height 161
drag, startPoint x: 141, startPoint y: 115, endPoint x: 132, endPoint y: 14, distance: 101.9
click at [132, 14] on div at bounding box center [140, 86] width 72 height 161
drag, startPoint x: 139, startPoint y: 114, endPoint x: 132, endPoint y: 5, distance: 108.6
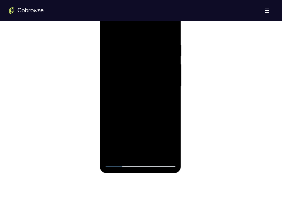
click at [132, 5] on div at bounding box center [140, 87] width 81 height 171
drag, startPoint x: 145, startPoint y: 122, endPoint x: 137, endPoint y: 27, distance: 94.9
click at [137, 27] on div at bounding box center [140, 86] width 72 height 161
drag, startPoint x: 151, startPoint y: 123, endPoint x: 139, endPoint y: 7, distance: 115.9
click at [139, 7] on div at bounding box center [140, 86] width 72 height 161
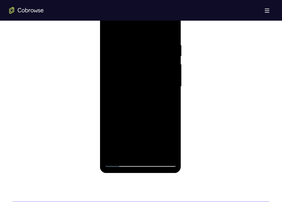
click at [159, 70] on div at bounding box center [140, 86] width 72 height 161
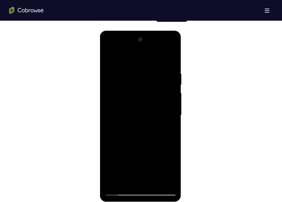
scroll to position [293, 0]
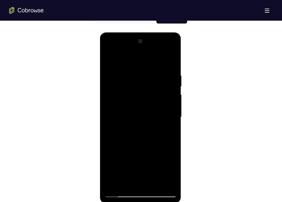
click at [109, 57] on div at bounding box center [140, 117] width 72 height 161
drag, startPoint x: 153, startPoint y: 126, endPoint x: 150, endPoint y: 11, distance: 114.7
click at [150, 32] on html "Online web based iOS Simulators and Android Emulators. Run iPhone, iPad, Mobile…" at bounding box center [141, 118] width 82 height 172
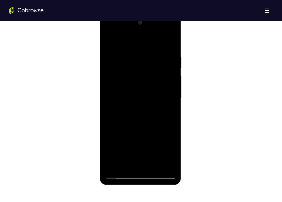
scroll to position [312, 0]
drag, startPoint x: 144, startPoint y: 59, endPoint x: 152, endPoint y: 128, distance: 69.4
click at [152, 128] on div at bounding box center [140, 98] width 72 height 161
drag, startPoint x: 155, startPoint y: 125, endPoint x: 149, endPoint y: 9, distance: 115.7
click at [149, 14] on html "Online web based iOS Simulators and Android Emulators. Run iPhone, iPad, Mobile…" at bounding box center [141, 100] width 82 height 172
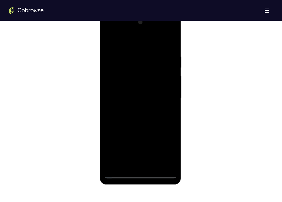
drag, startPoint x: 155, startPoint y: 133, endPoint x: 146, endPoint y: 38, distance: 95.8
click at [146, 38] on div at bounding box center [140, 98] width 72 height 161
drag, startPoint x: 138, startPoint y: 70, endPoint x: 145, endPoint y: 21, distance: 49.3
click at [145, 21] on div at bounding box center [140, 98] width 72 height 161
drag, startPoint x: 150, startPoint y: 120, endPoint x: 148, endPoint y: 60, distance: 59.5
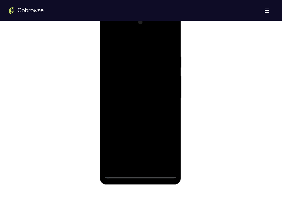
click at [148, 60] on div at bounding box center [140, 98] width 72 height 161
drag, startPoint x: 151, startPoint y: 121, endPoint x: 147, endPoint y: 34, distance: 87.2
click at [147, 34] on div at bounding box center [140, 98] width 72 height 161
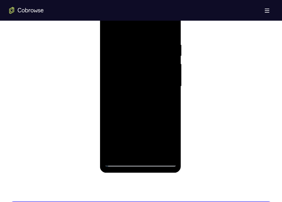
scroll to position [324, 0]
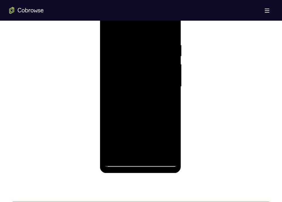
drag, startPoint x: 140, startPoint y: 133, endPoint x: 135, endPoint y: 35, distance: 97.8
click at [135, 35] on div at bounding box center [140, 86] width 72 height 161
drag, startPoint x: 145, startPoint y: 137, endPoint x: 137, endPoint y: 24, distance: 113.5
click at [137, 24] on div at bounding box center [140, 86] width 72 height 161
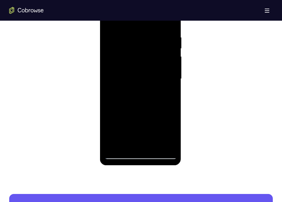
scroll to position [332, 0]
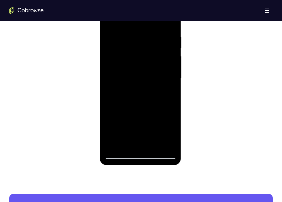
drag, startPoint x: 160, startPoint y: 118, endPoint x: 154, endPoint y: 30, distance: 88.4
click at [154, 30] on div at bounding box center [140, 78] width 72 height 161
